Goal: Understand process/instructions: Learn about a topic

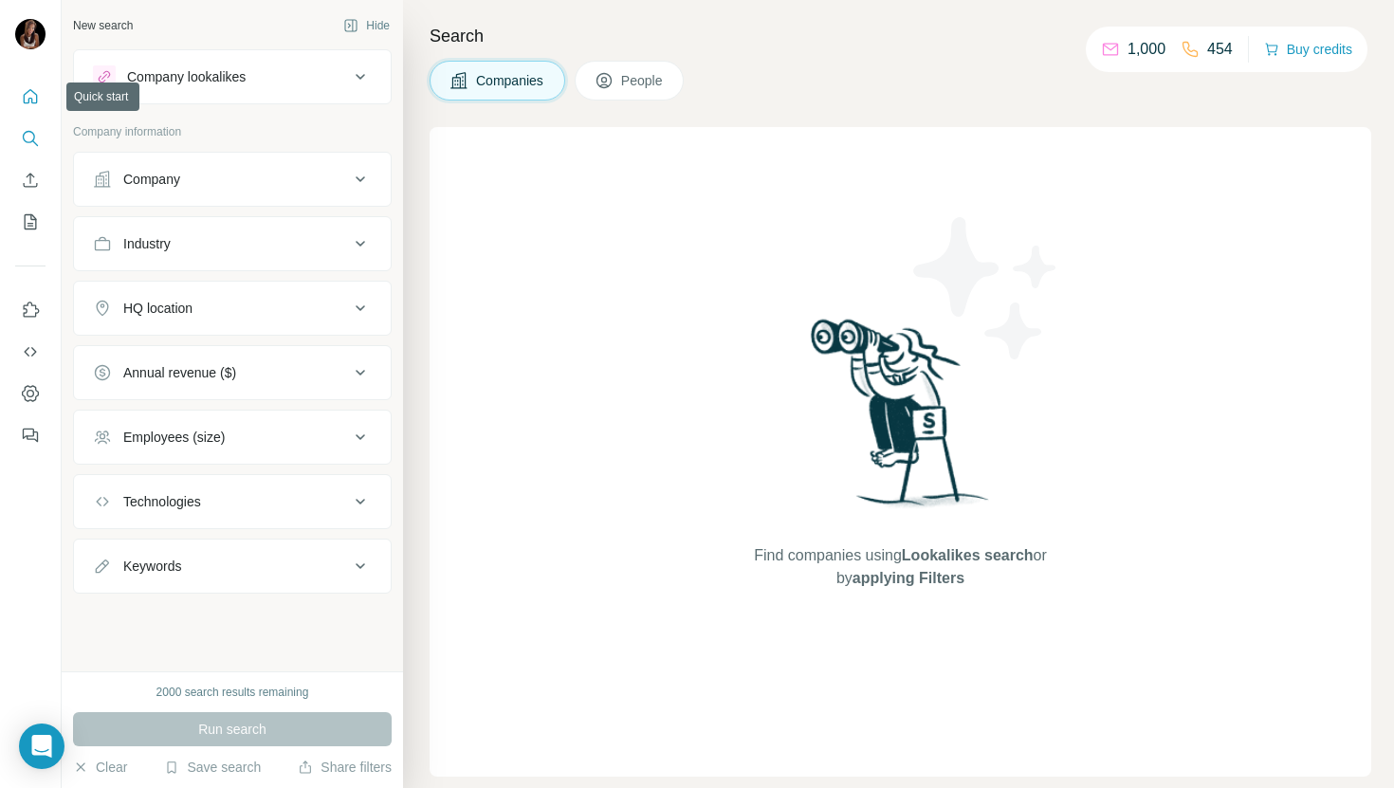
click at [34, 102] on icon "Quick start" at bounding box center [31, 96] width 14 height 14
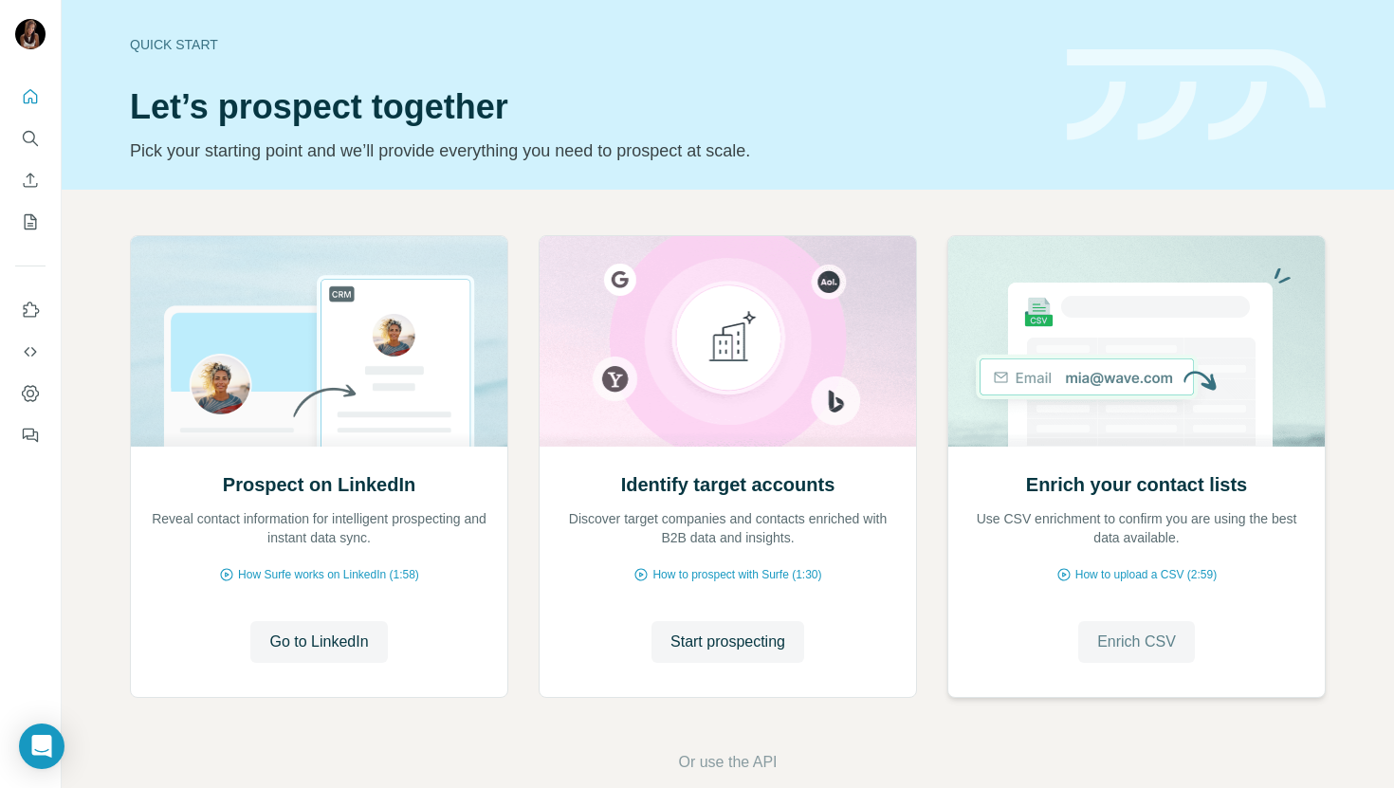
click at [1158, 648] on span "Enrich CSV" at bounding box center [1136, 642] width 79 height 23
